Goal: Task Accomplishment & Management: Manage account settings

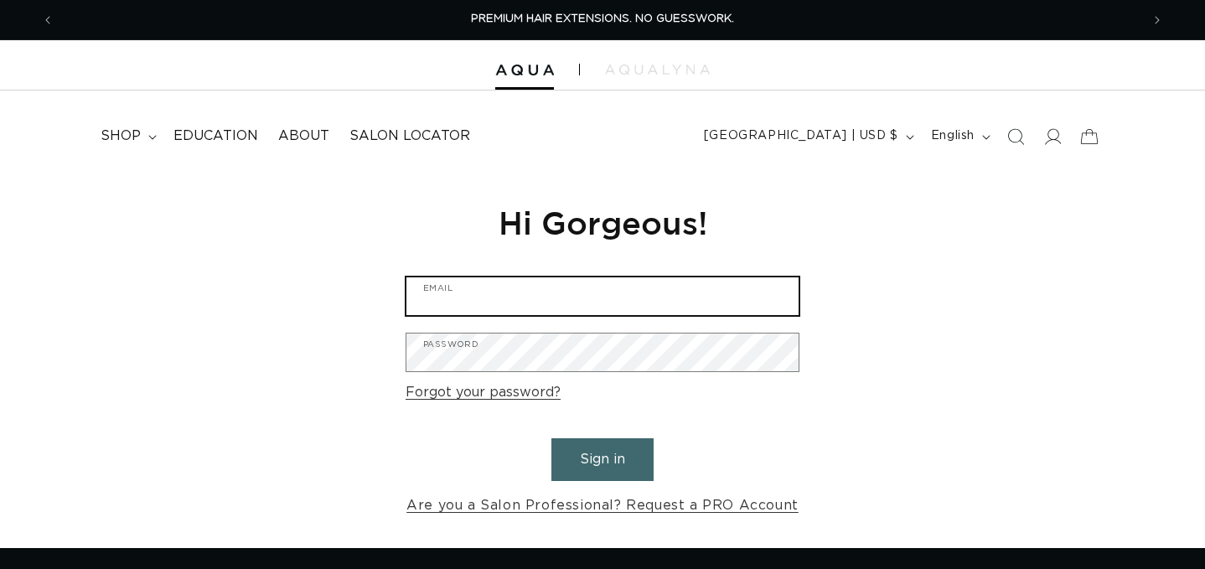
click at [599, 305] on input "Email" at bounding box center [602, 296] width 392 height 38
type input "shellz888@hotmail.com"
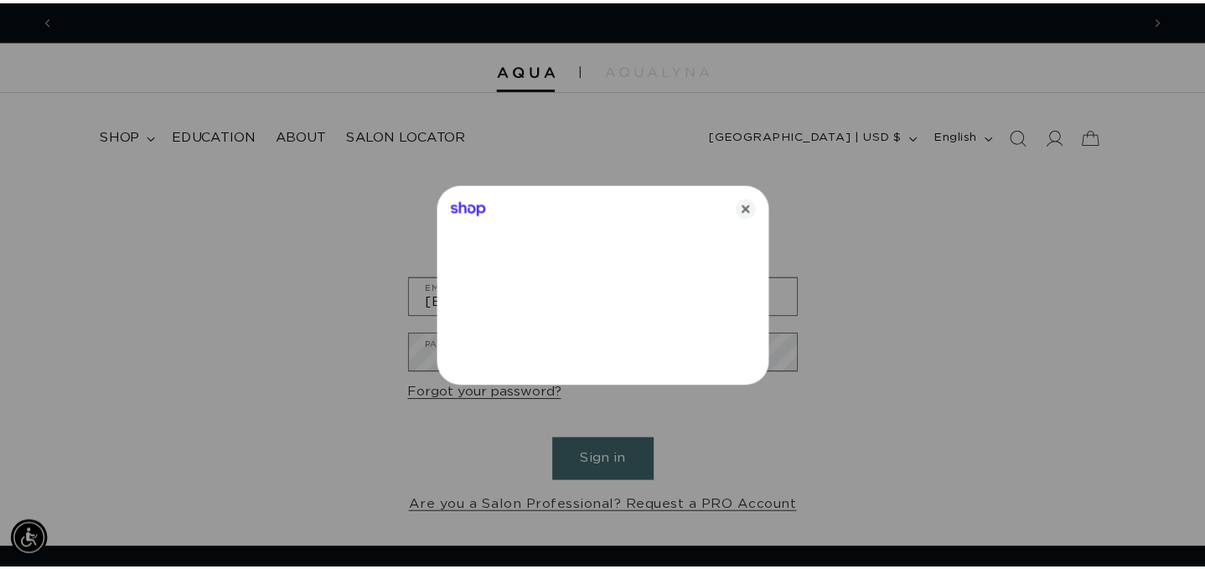
scroll to position [0, 2197]
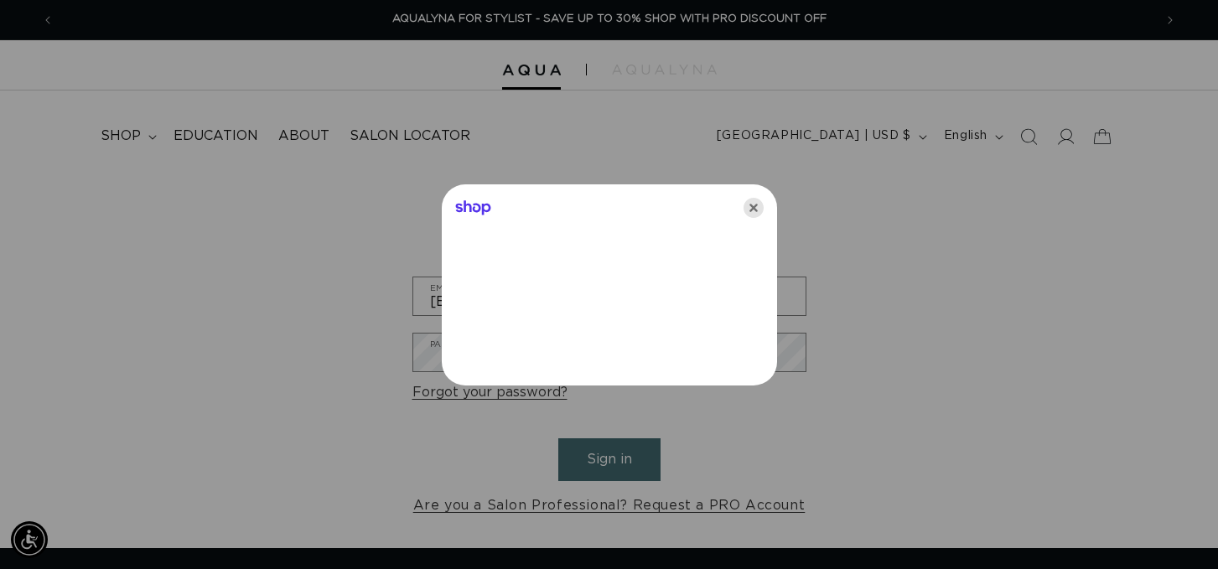
click at [755, 206] on icon "Close" at bounding box center [753, 208] width 20 height 20
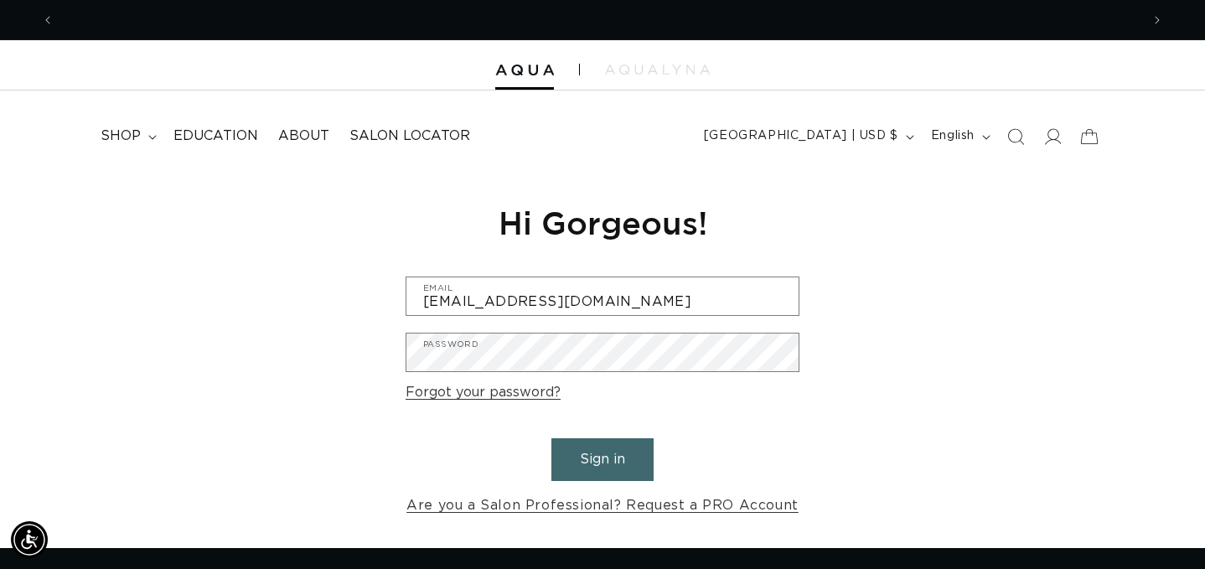
scroll to position [0, 0]
click at [489, 375] on form "shellz888@hotmail.com Email Password Forgot your password? Sign in Are you a Sa…" at bounding box center [603, 397] width 394 height 241
